Goal: Task Accomplishment & Management: Manage account settings

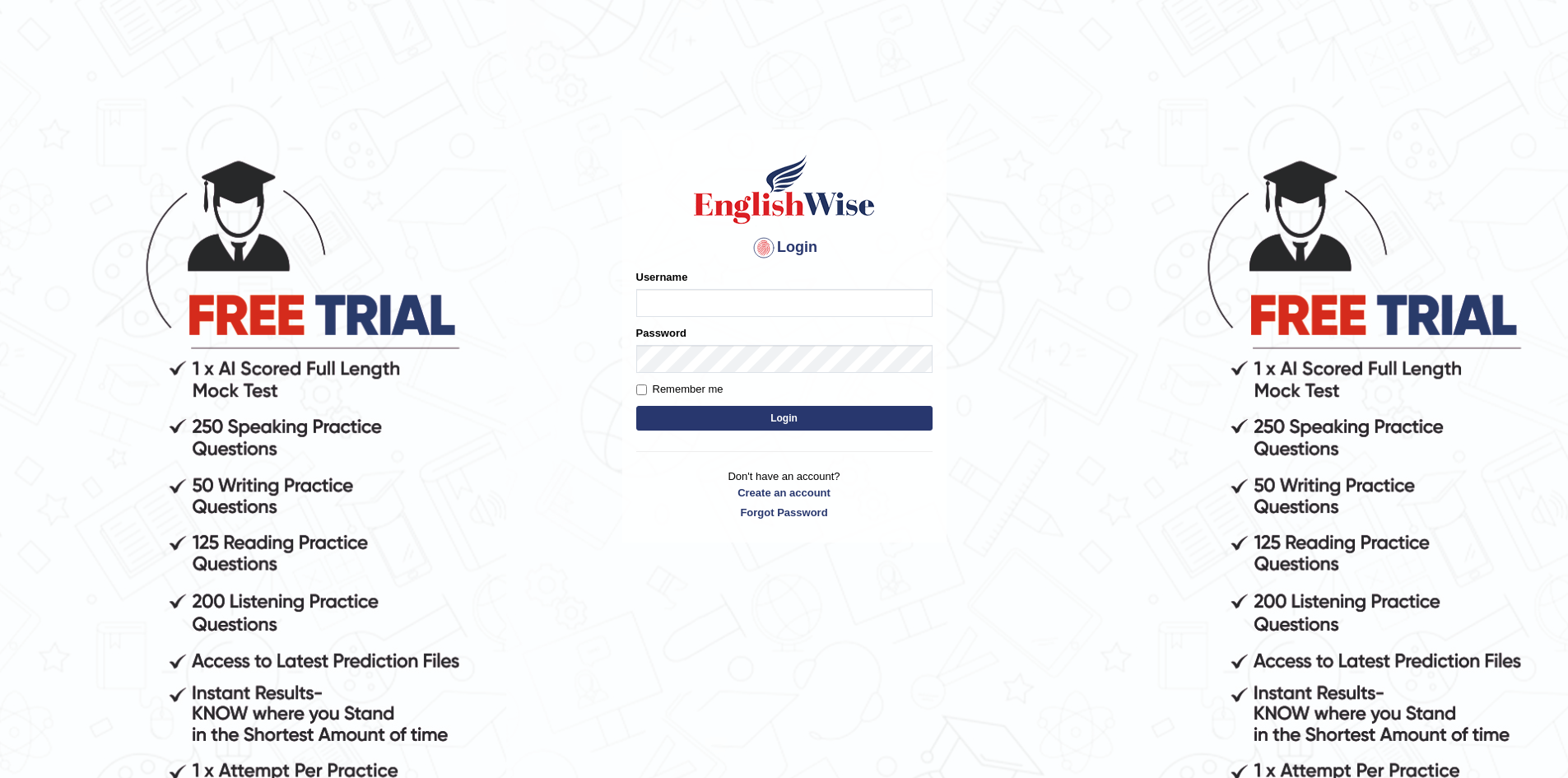
type input "sprajapati"
click at [644, 389] on input "Remember me" at bounding box center [642, 390] width 11 height 11
checkbox input "true"
click at [682, 410] on button "Login" at bounding box center [785, 418] width 296 height 25
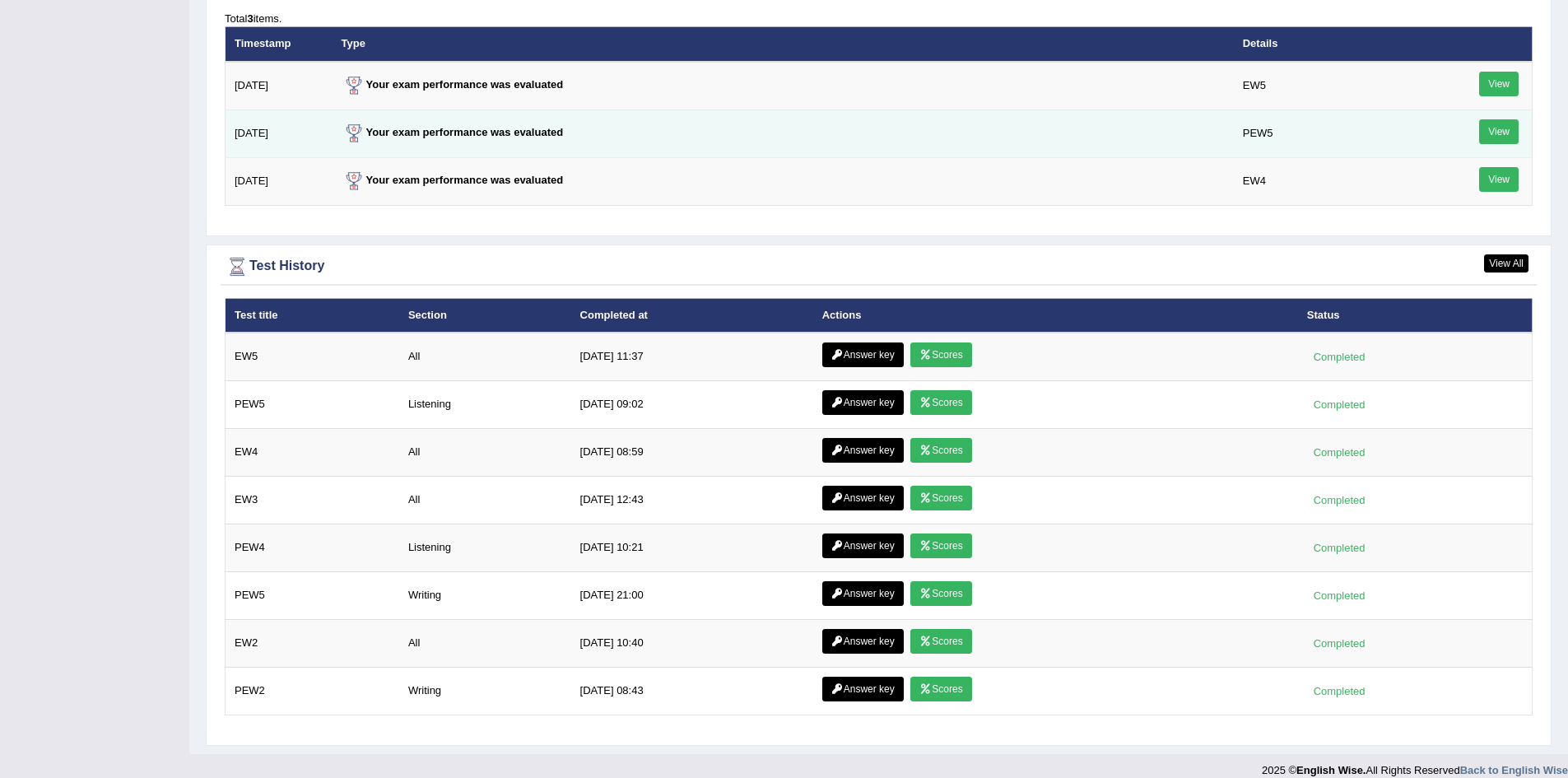
scroll to position [2187, 0]
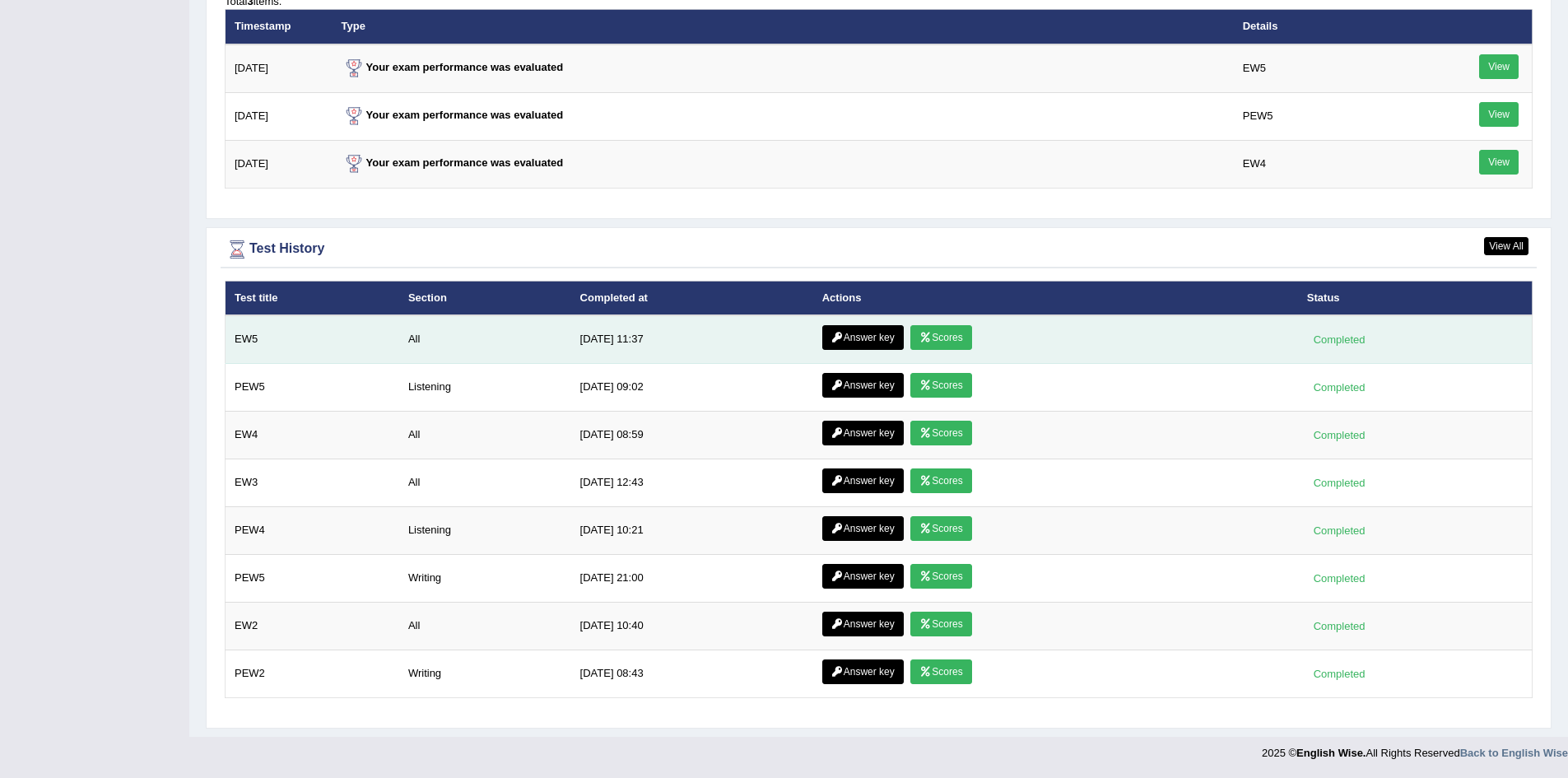
click at [942, 334] on link "Scores" at bounding box center [940, 337] width 61 height 25
